Goal: Use online tool/utility

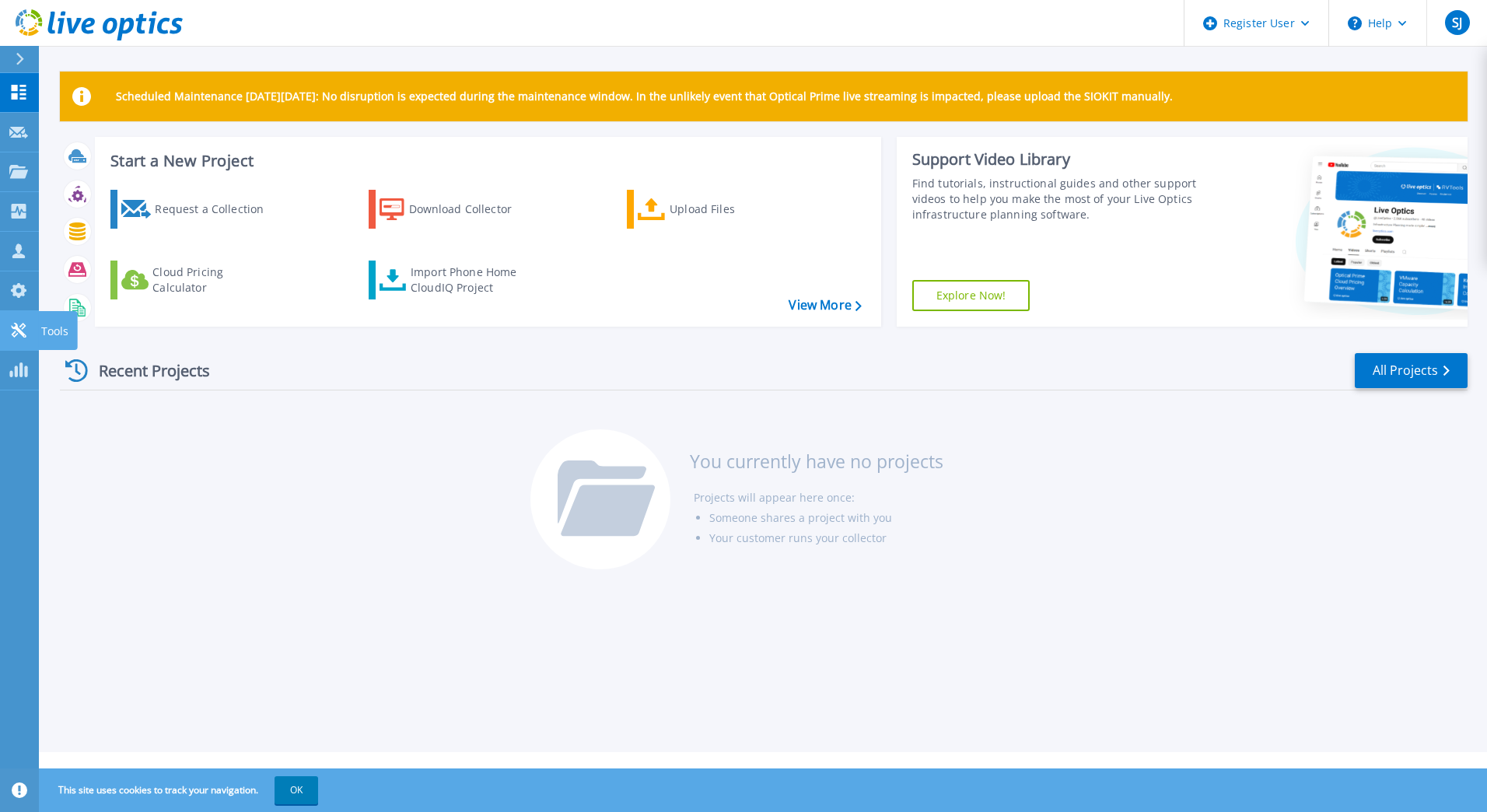
click at [9, 329] on icon at bounding box center [18, 330] width 19 height 15
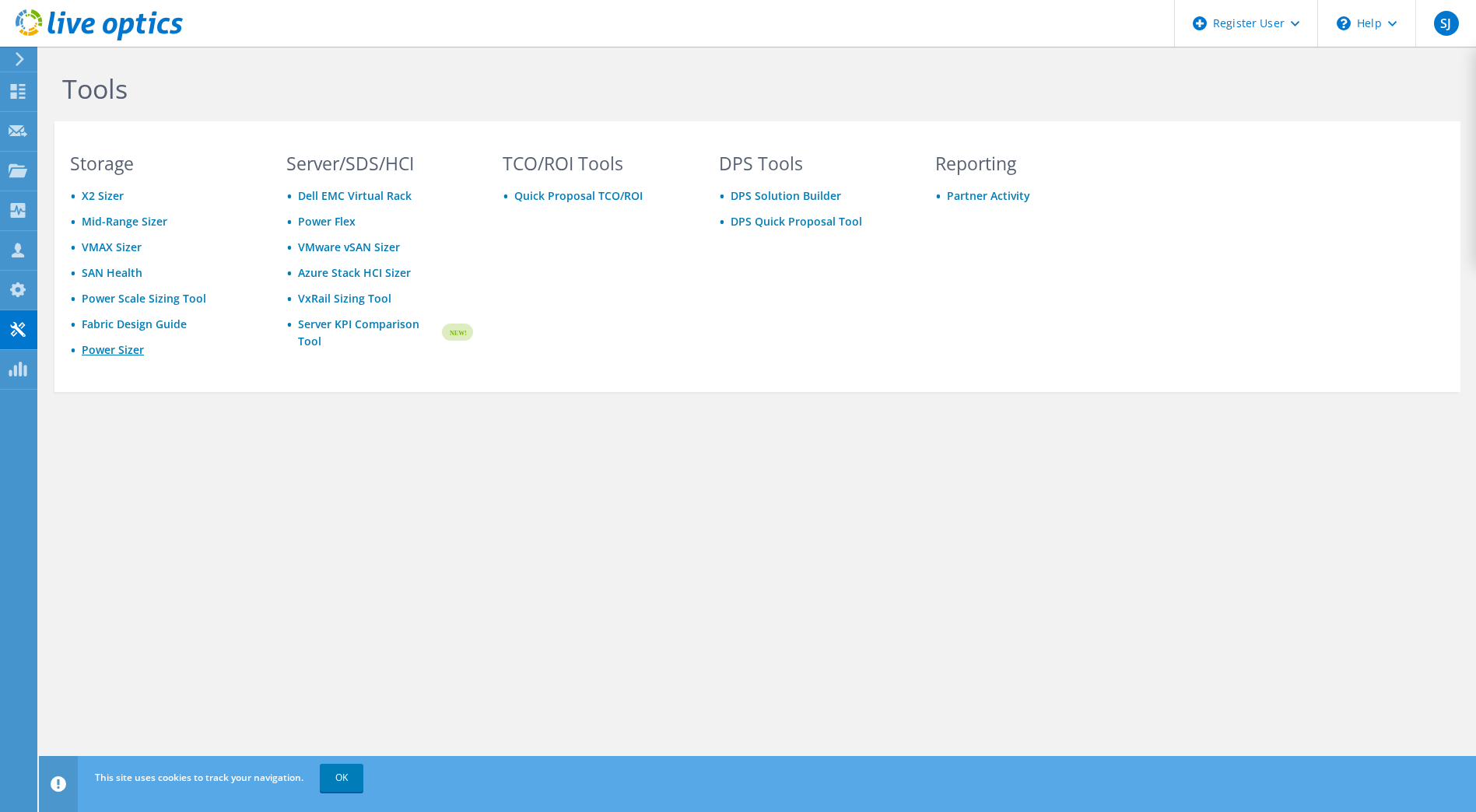
click at [107, 346] on link "Power Sizer" at bounding box center [112, 349] width 63 height 15
